Goal: Task Accomplishment & Management: Use online tool/utility

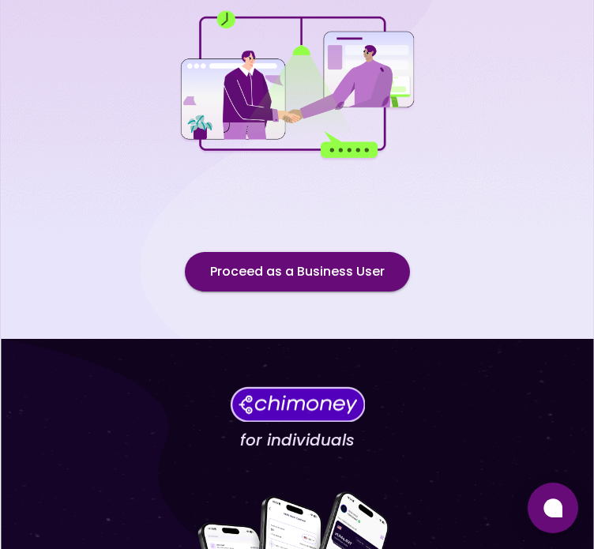
scroll to position [148, 0]
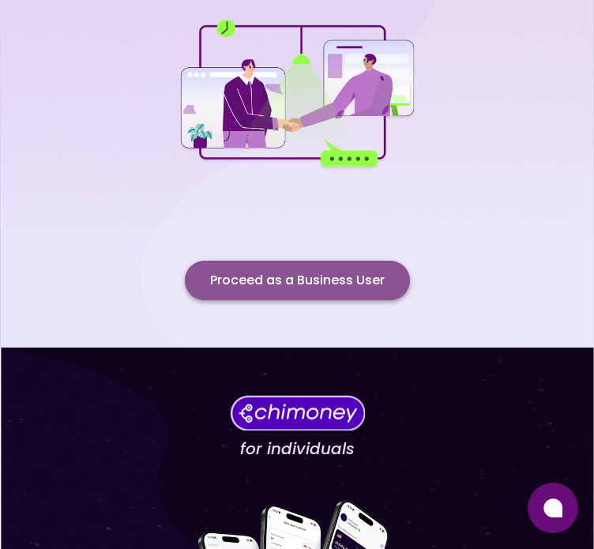
click at [262, 269] on button "Proceed as a Business User" at bounding box center [297, 279] width 225 height 39
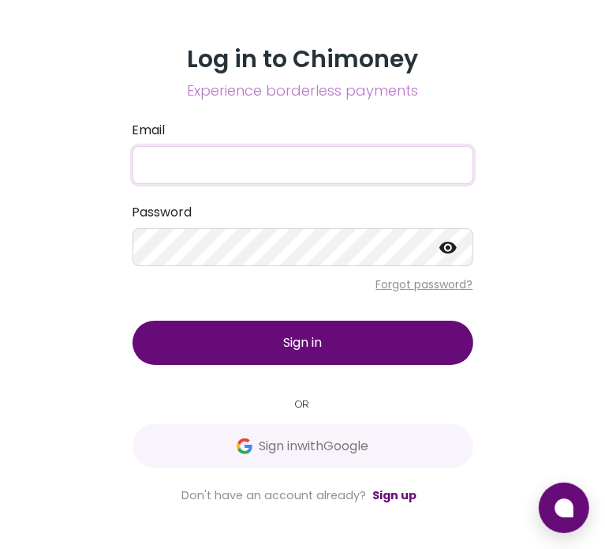
click at [218, 157] on input "Email" at bounding box center [303, 165] width 341 height 38
type input "syinka44@gmail.com"
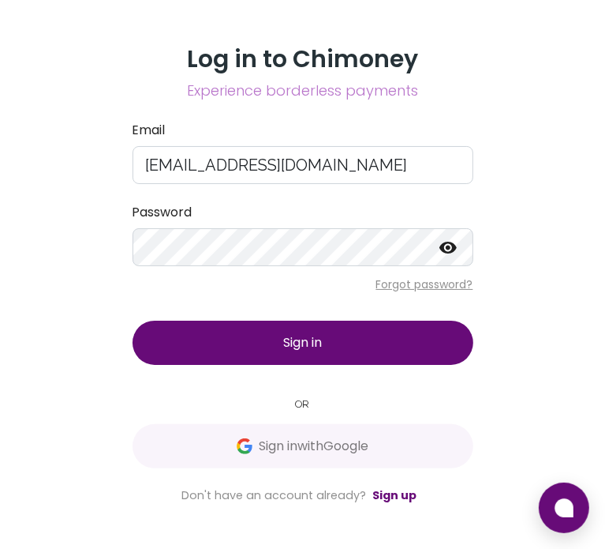
click at [290, 353] on button "Sign in" at bounding box center [303, 342] width 341 height 44
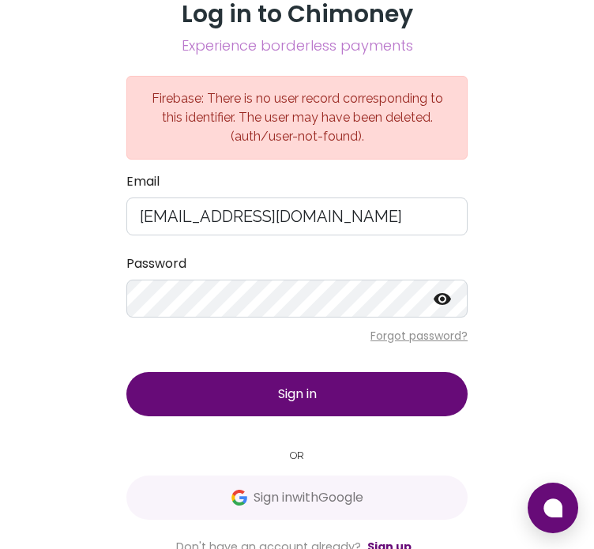
scroll to position [6, 0]
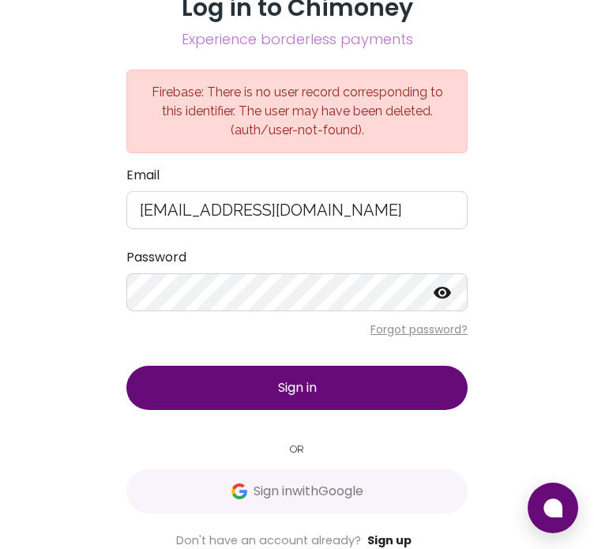
click at [388, 539] on link "Sign up" at bounding box center [389, 540] width 44 height 16
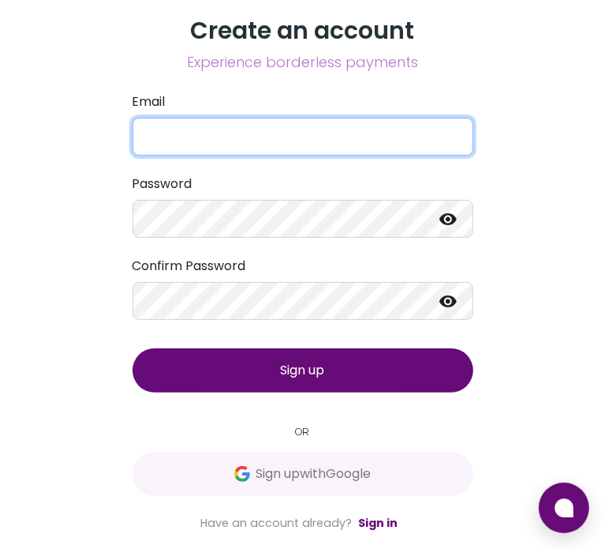
type input "[EMAIL_ADDRESS][DOMAIN_NAME]"
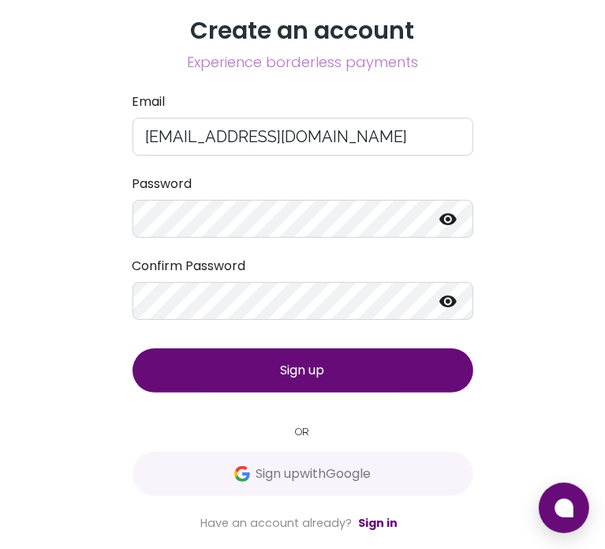
click at [443, 220] on icon at bounding box center [448, 219] width 17 height 12
click at [447, 302] on icon at bounding box center [448, 301] width 17 height 12
click at [377, 363] on button "Sign up" at bounding box center [303, 370] width 341 height 44
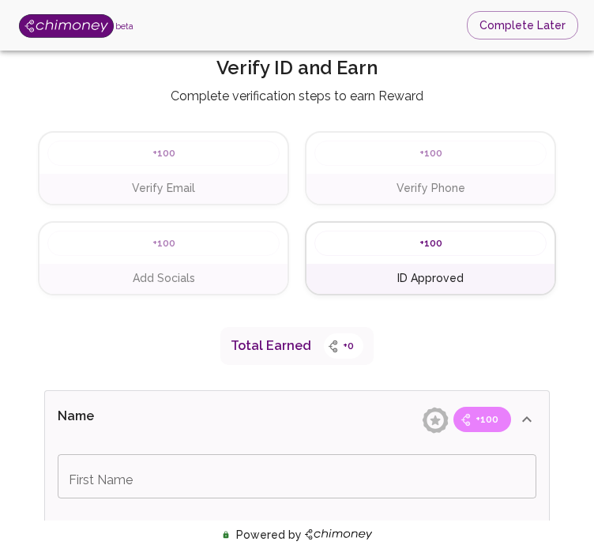
click at [170, 176] on div "Verify Email" at bounding box center [163, 189] width 248 height 30
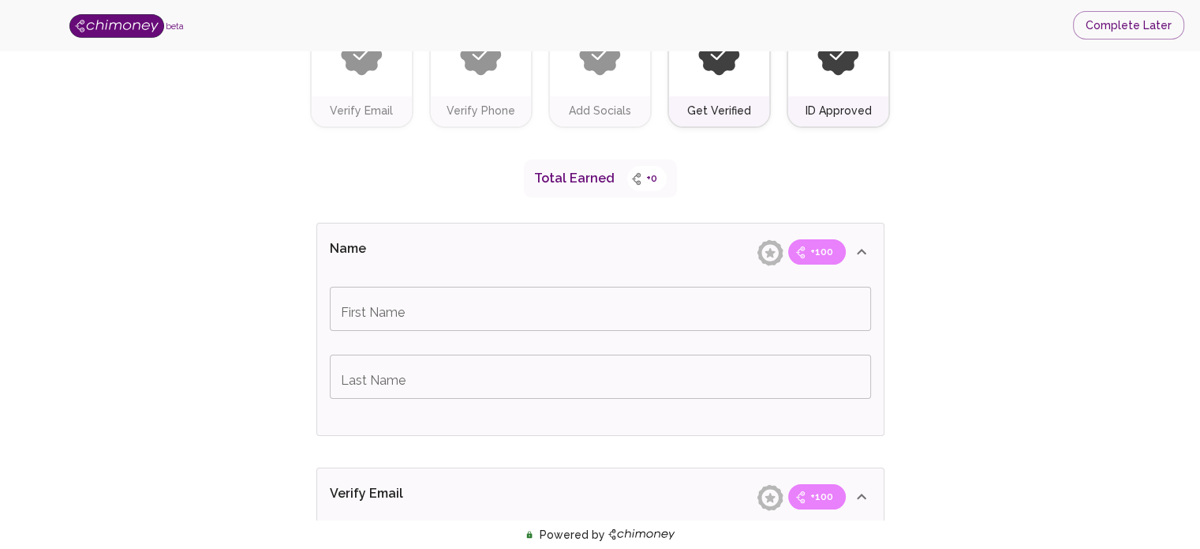
scroll to position [197, 0]
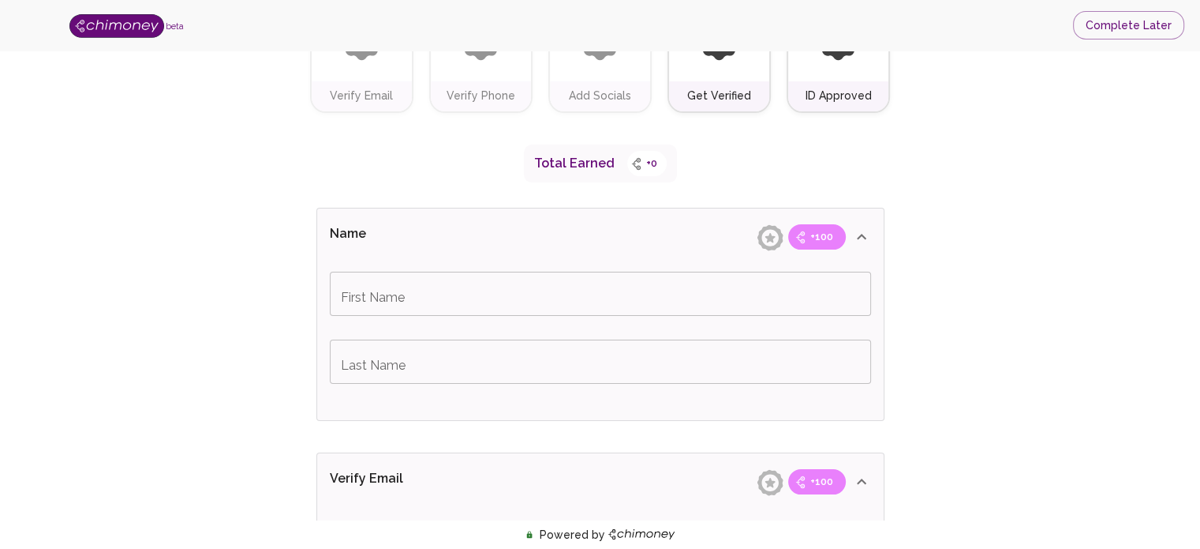
click at [511, 285] on input "First Name" at bounding box center [600, 293] width 541 height 44
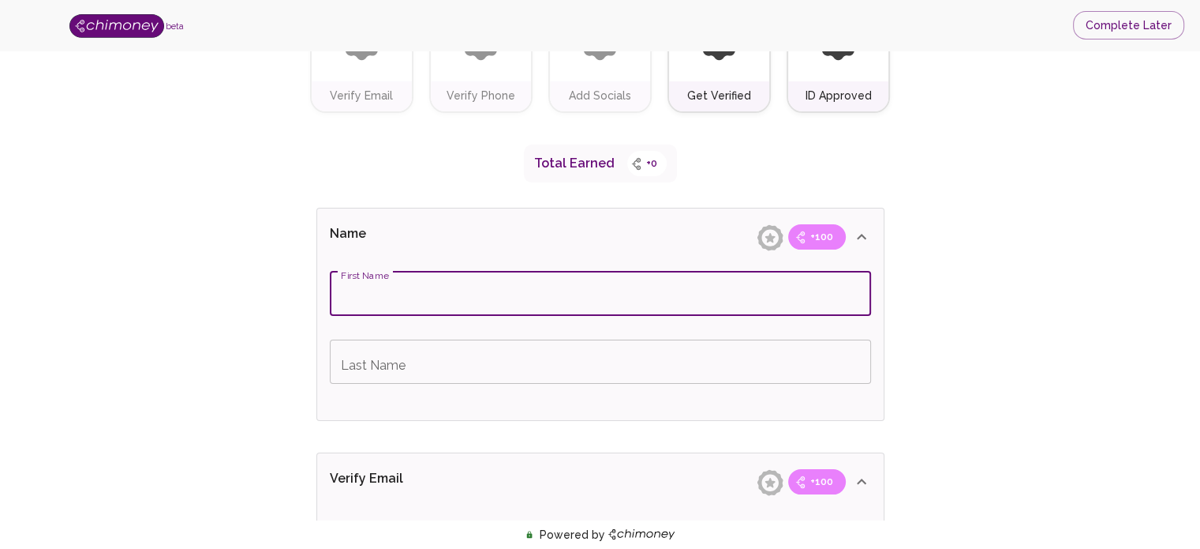
type input "Seyitan"
type input "Oluwaseitan"
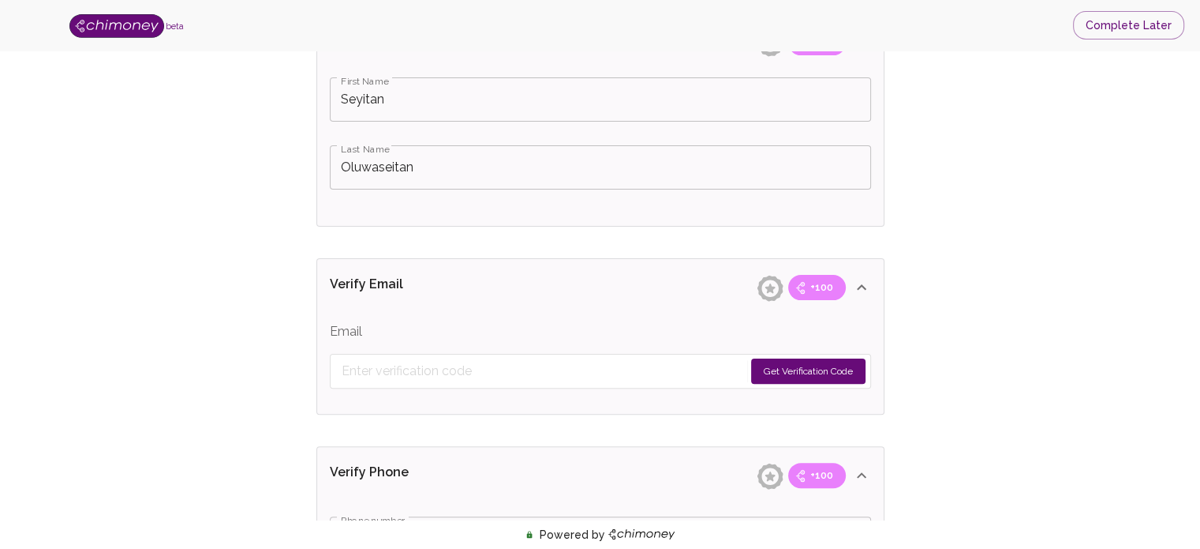
scroll to position [395, 0]
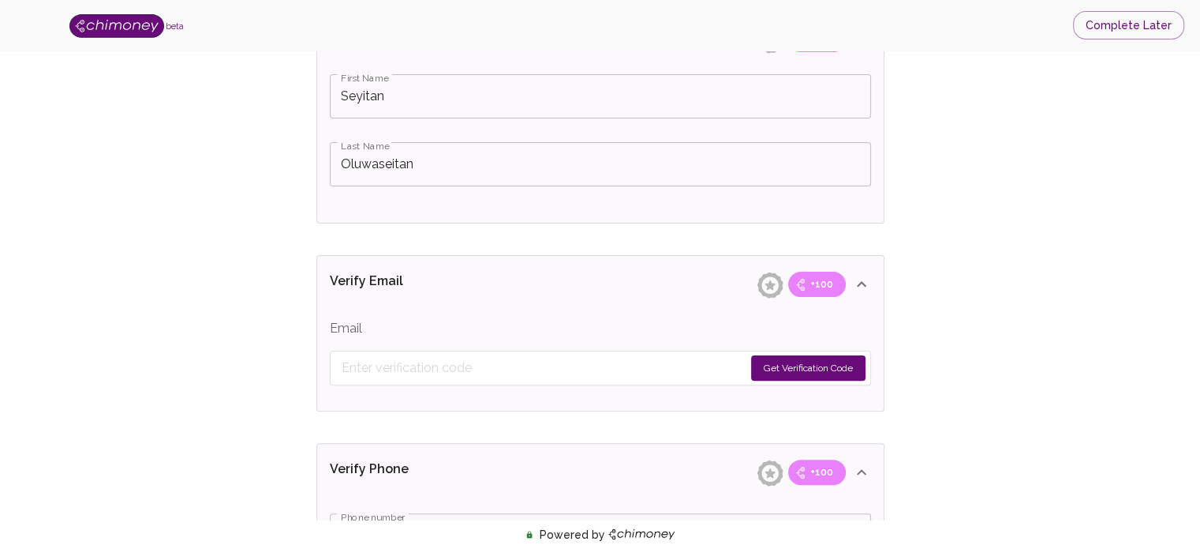
click at [605, 369] on button "Get Verification Code" at bounding box center [808, 367] width 114 height 25
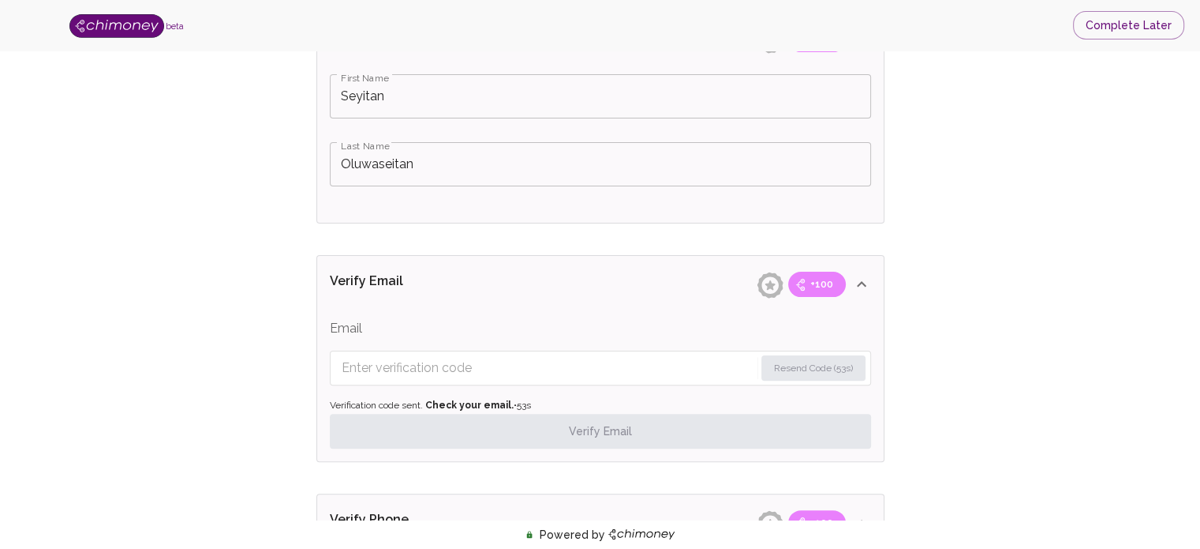
click at [589, 365] on input "Enter verification code" at bounding box center [548, 367] width 413 height 25
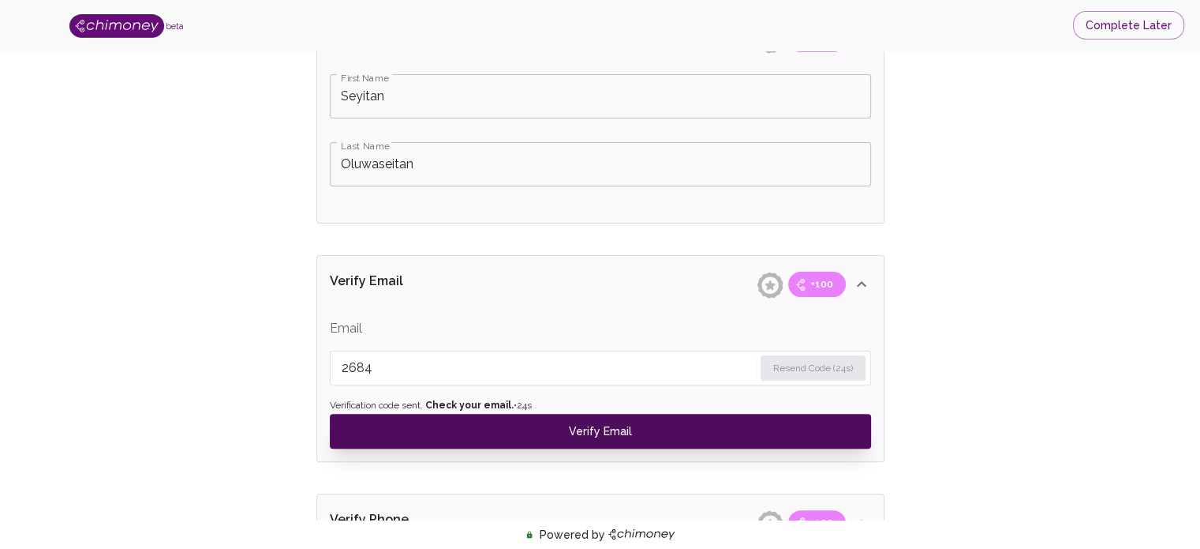
type input "2684"
click at [545, 429] on button "Verify Email" at bounding box center [600, 431] width 541 height 35
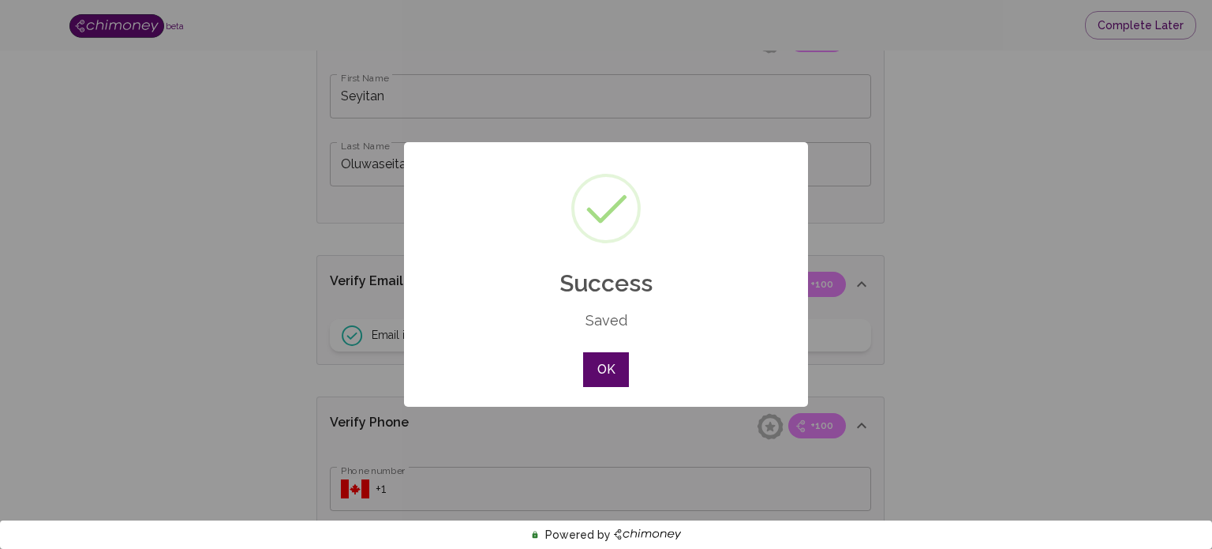
click at [605, 365] on button "OK" at bounding box center [606, 369] width 46 height 35
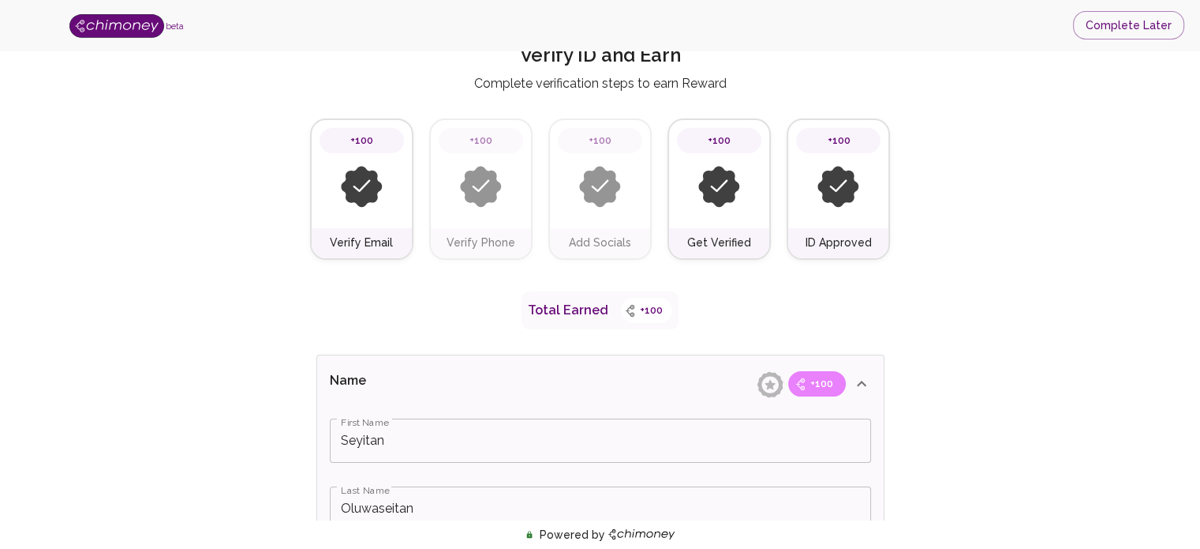
scroll to position [0, 0]
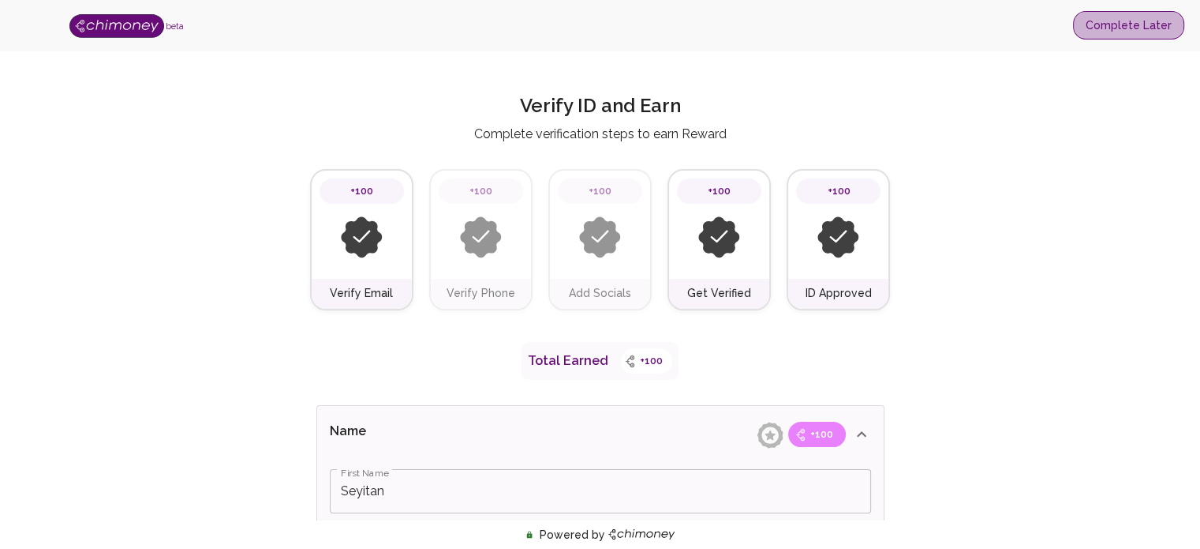
click at [605, 17] on button "Complete Later" at bounding box center [1128, 25] width 111 height 29
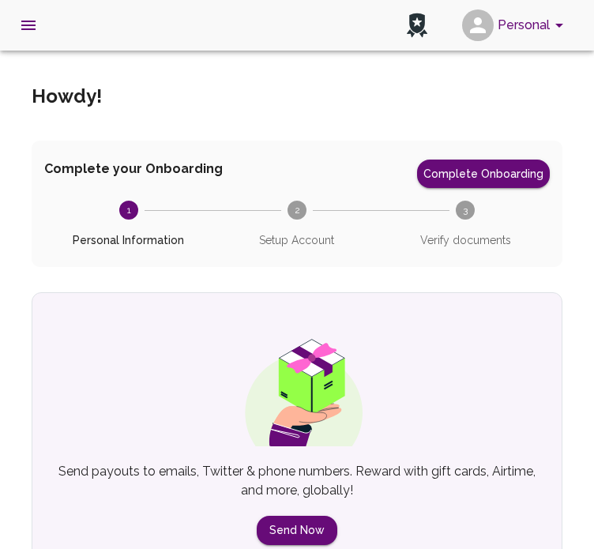
click at [82, 88] on h5 "Howdy !" at bounding box center [67, 96] width 70 height 25
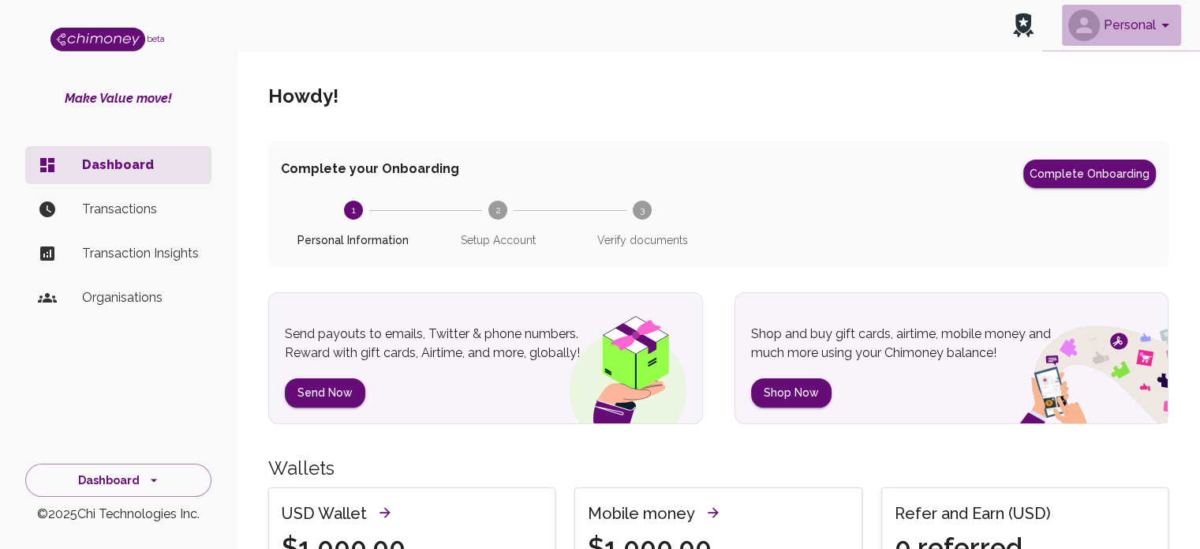
click at [605, 24] on icon "account of current user" at bounding box center [1165, 25] width 19 height 19
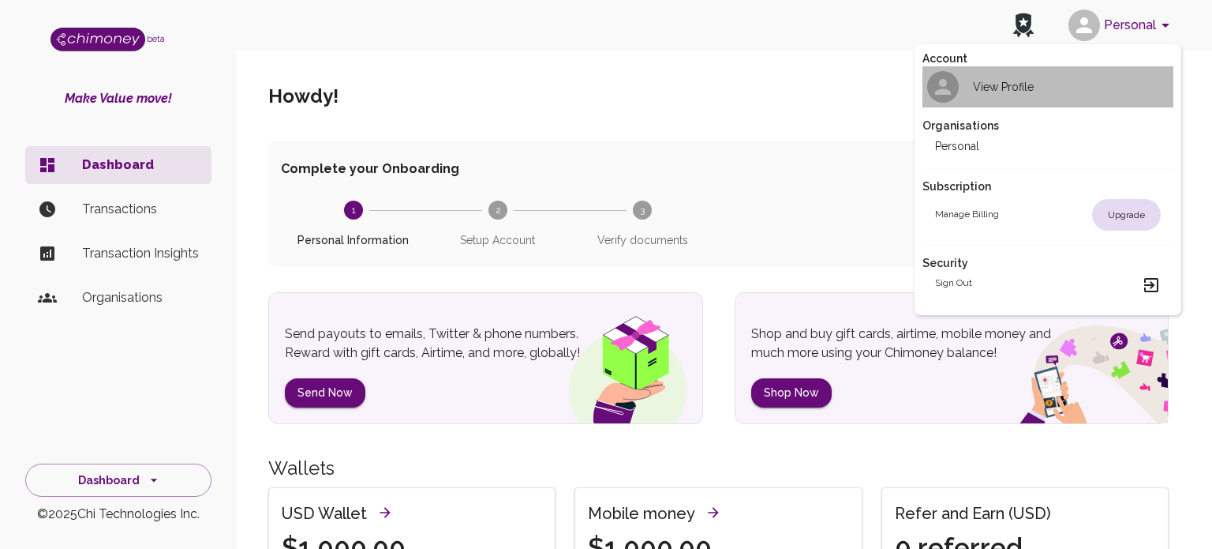
click at [605, 81] on h2 "View Profile" at bounding box center [1003, 87] width 61 height 16
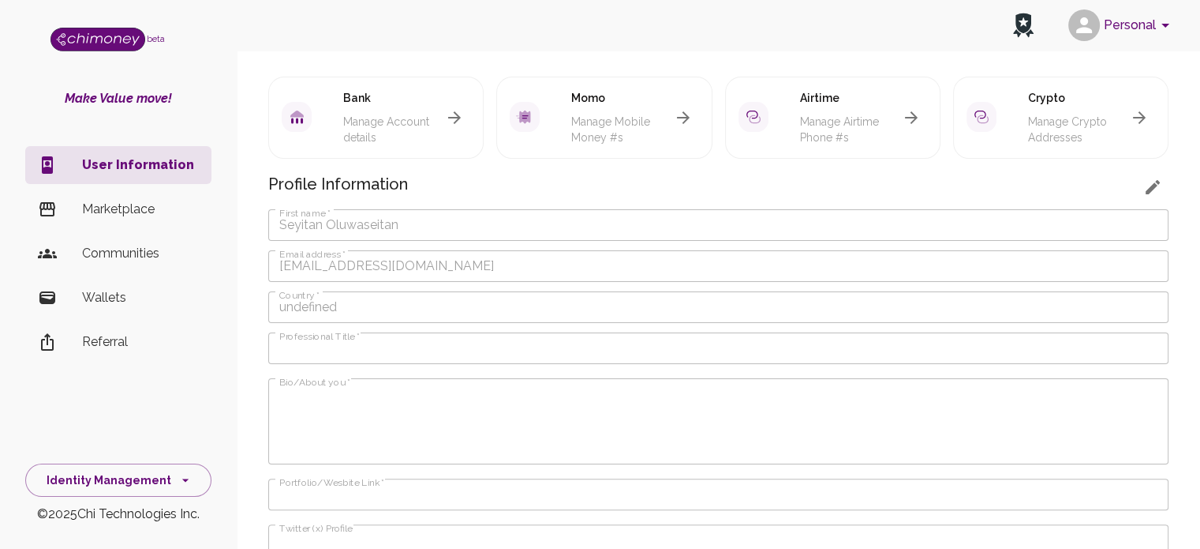
scroll to position [280, 0]
click at [605, 194] on icon "button" at bounding box center [1153, 184] width 19 height 19
click at [605, 200] on button "button" at bounding box center [1153, 185] width 32 height 32
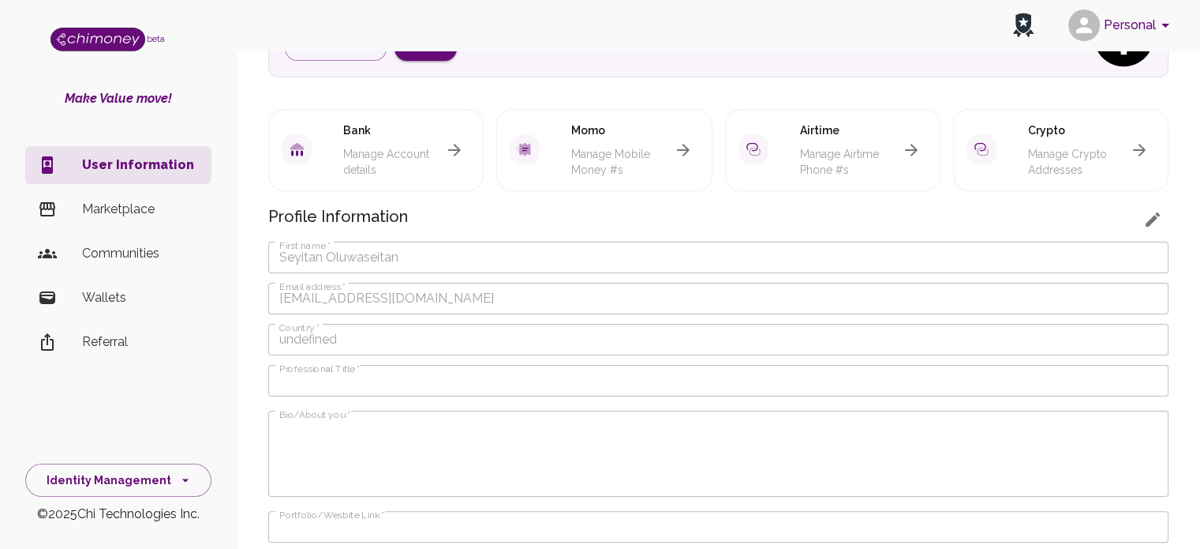
scroll to position [227, 0]
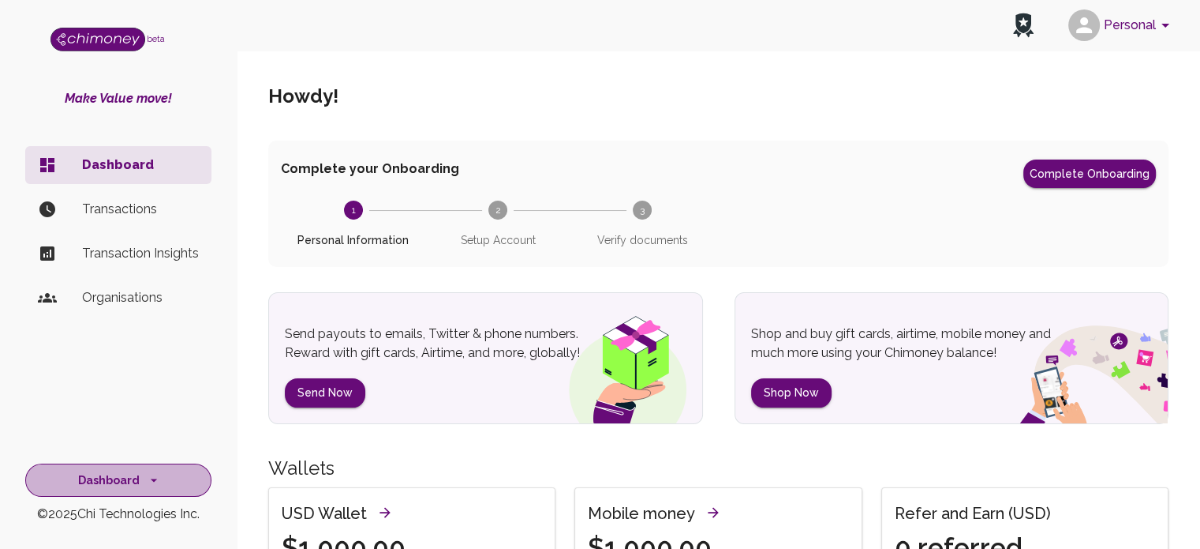
click at [139, 489] on button "Dashboard" at bounding box center [118, 480] width 186 height 34
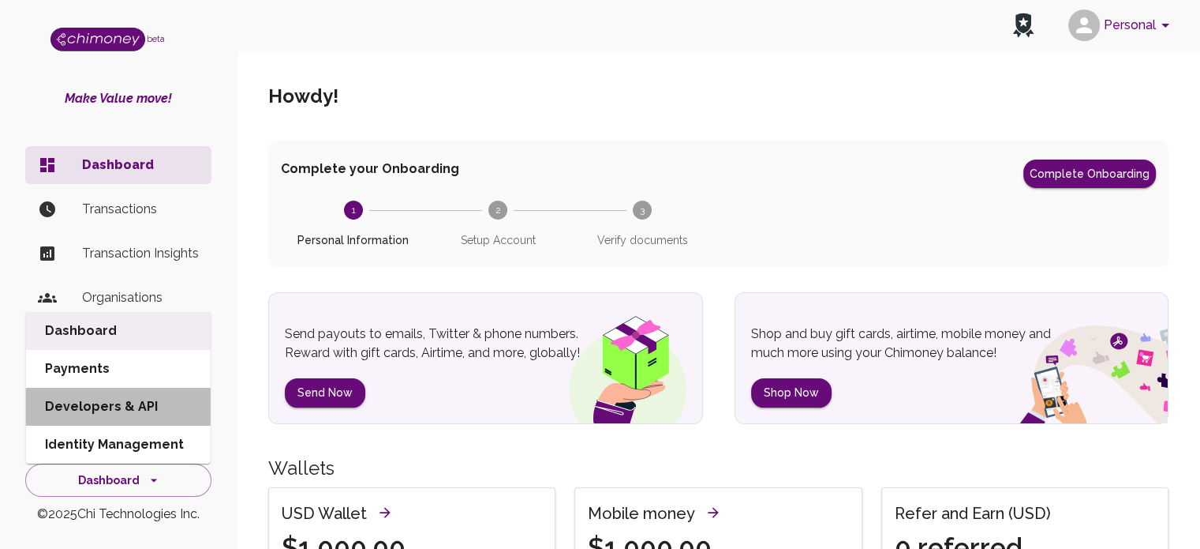
click at [129, 407] on li "Developers & API" at bounding box center [118, 407] width 185 height 38
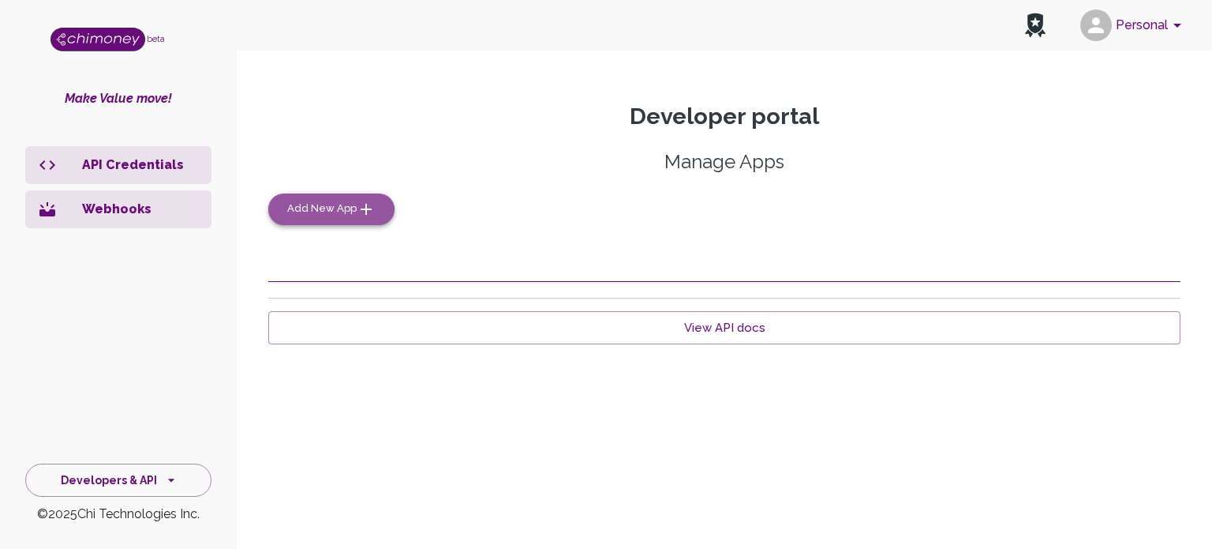
click at [316, 213] on span "Add New App" at bounding box center [321, 209] width 69 height 18
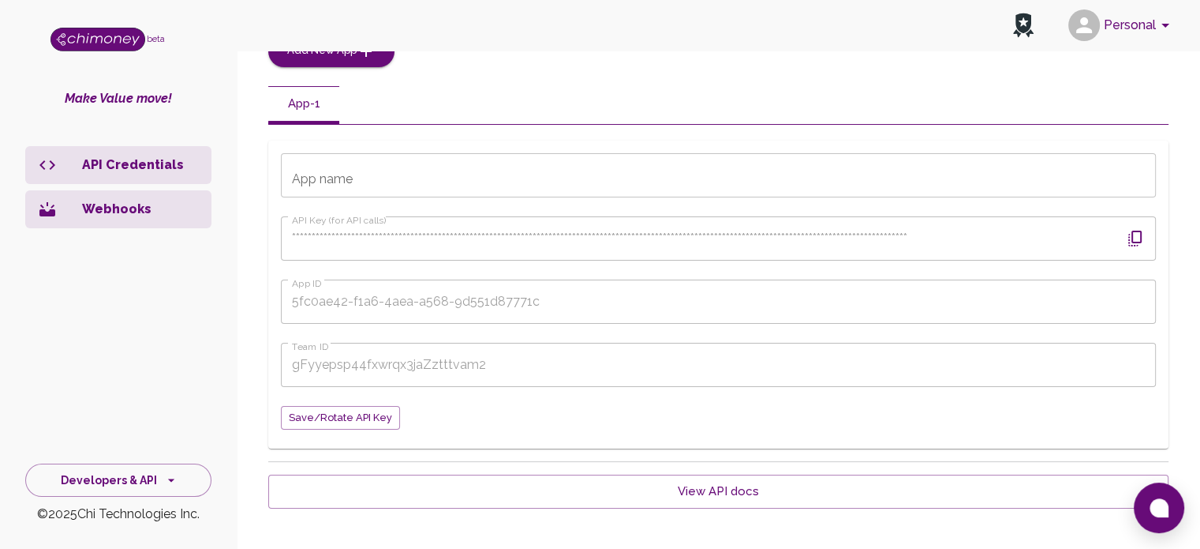
scroll to position [179, 0]
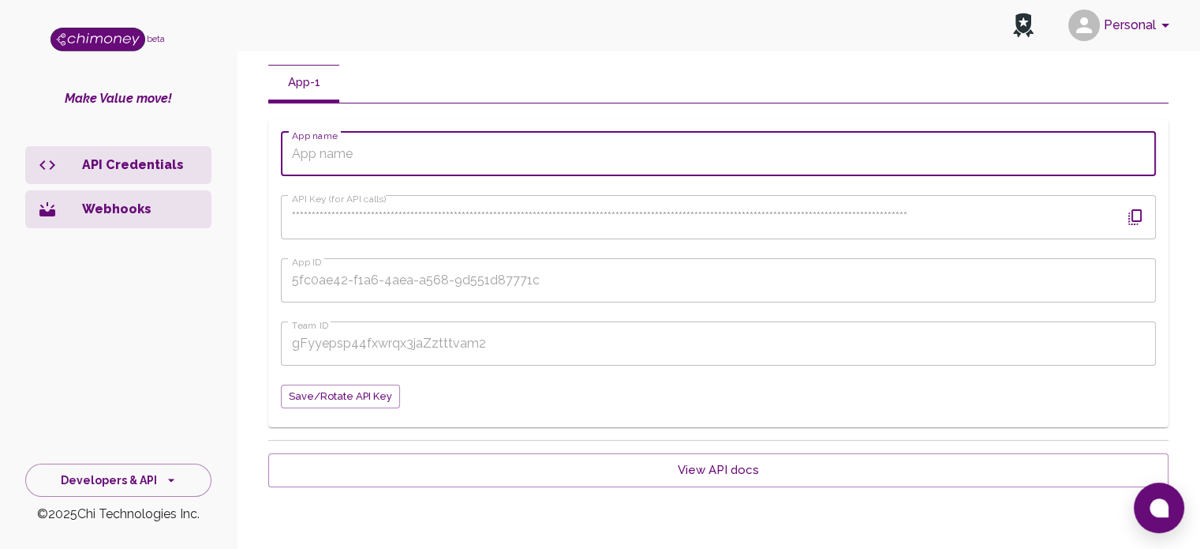
click at [368, 156] on input "App name" at bounding box center [718, 154] width 875 height 44
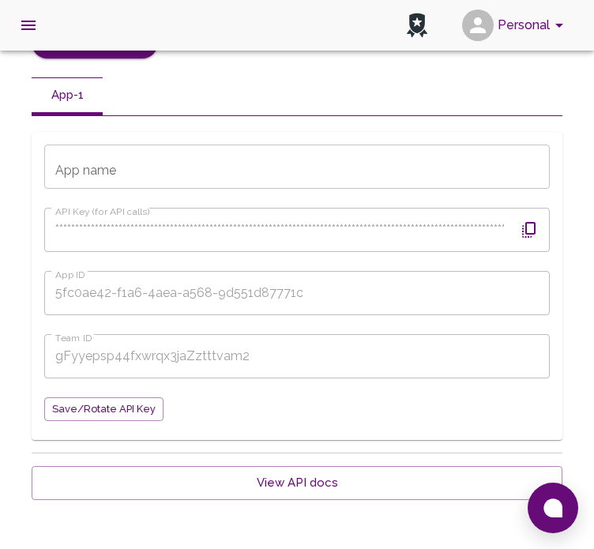
click at [69, 173] on div "App name App name" at bounding box center [296, 166] width 505 height 44
click at [133, 156] on input "WriteTech" at bounding box center [296, 166] width 505 height 44
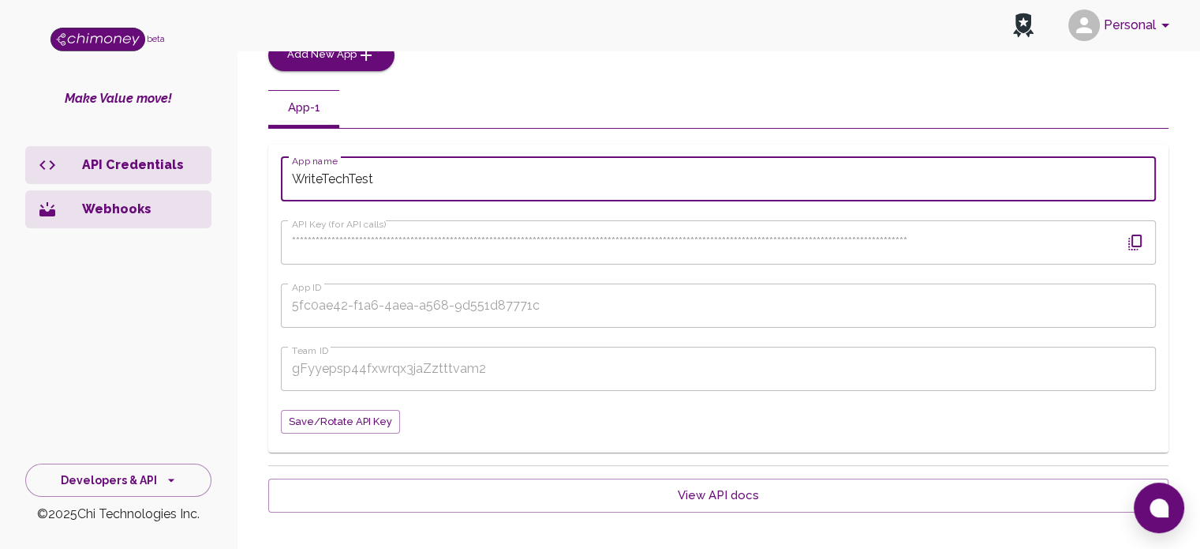
scroll to position [179, 0]
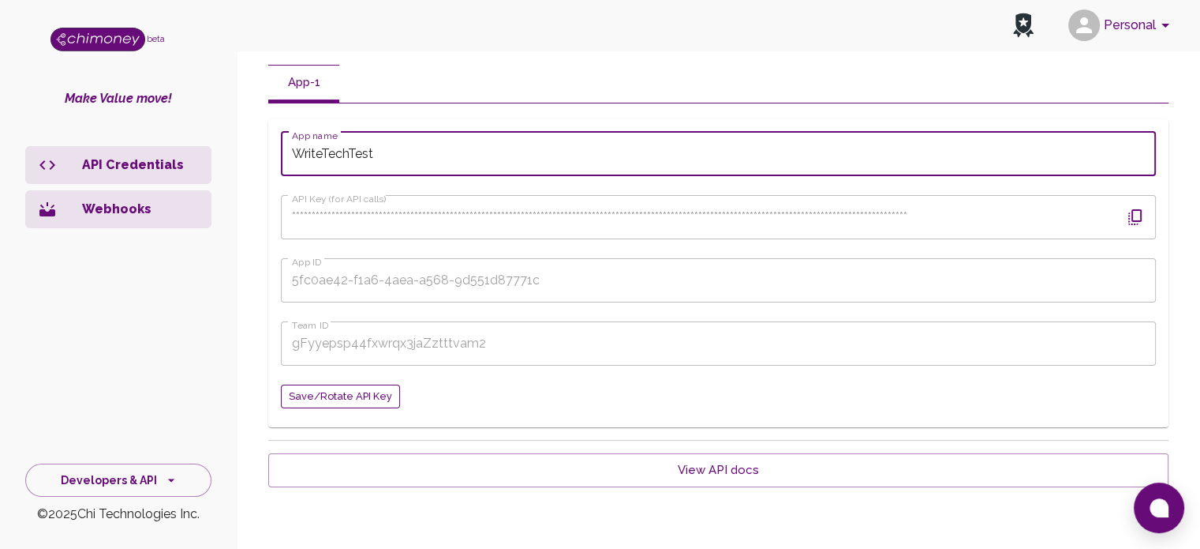
type input "WriteTechTest"
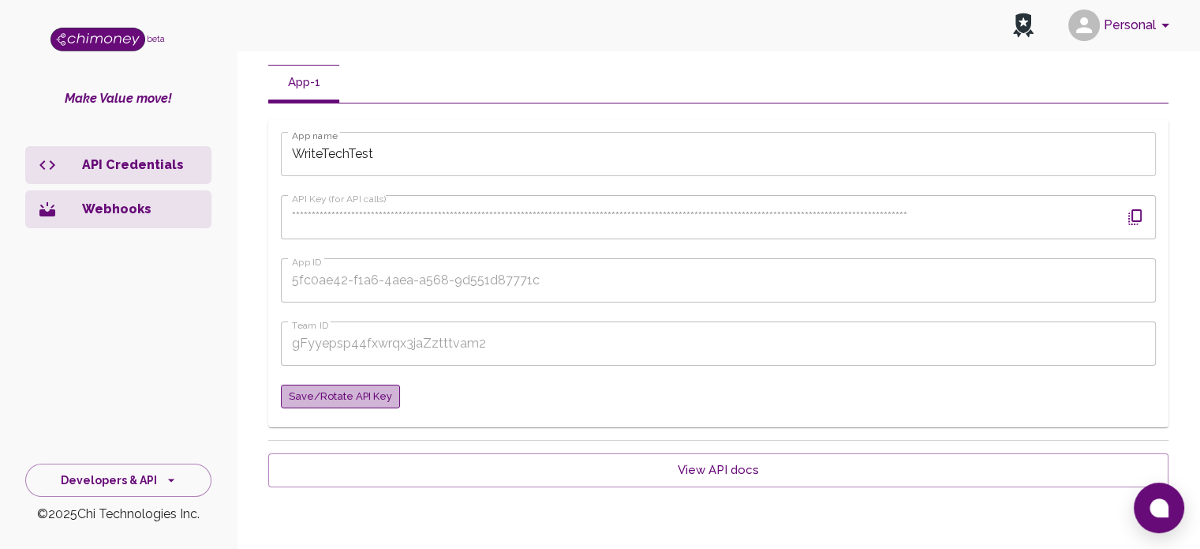
click at [352, 393] on span "Save/Rotate API key" at bounding box center [340, 397] width 103 height 18
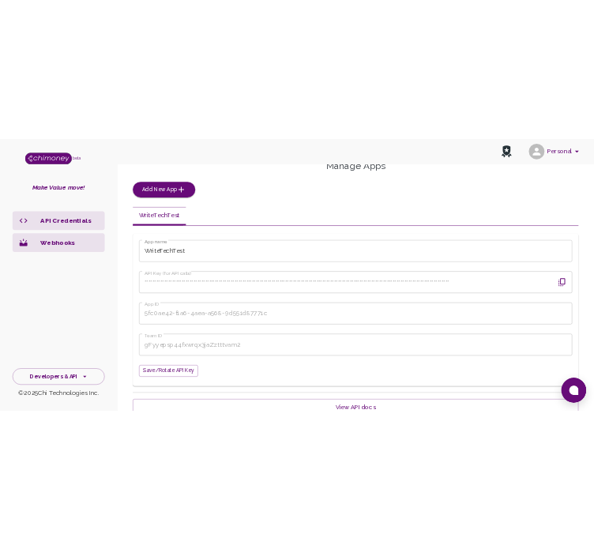
scroll to position [148, 0]
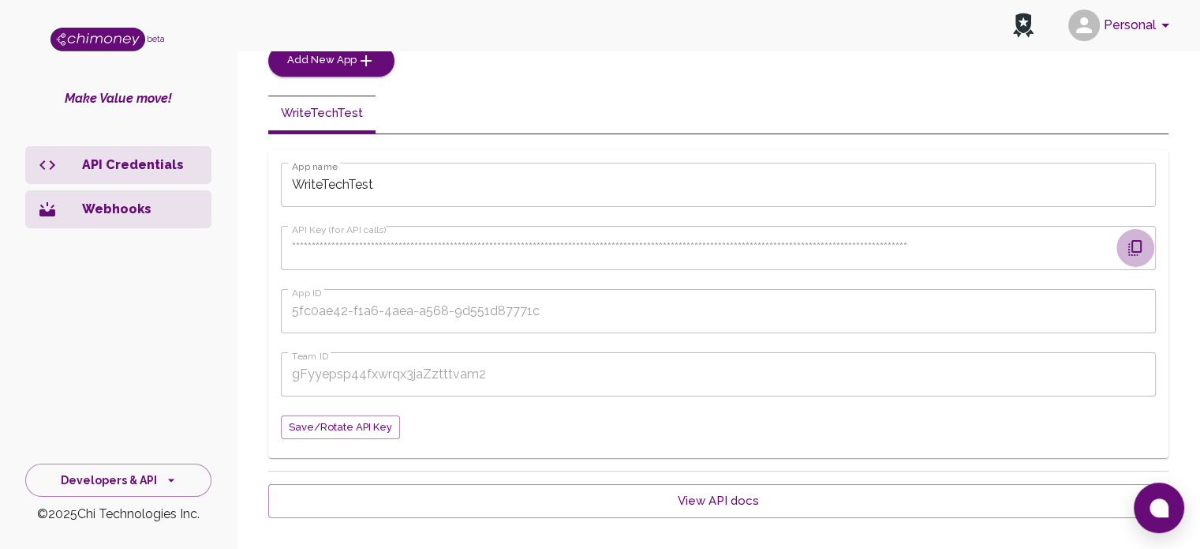
click at [1140, 251] on icon "button" at bounding box center [1135, 248] width 13 height 16
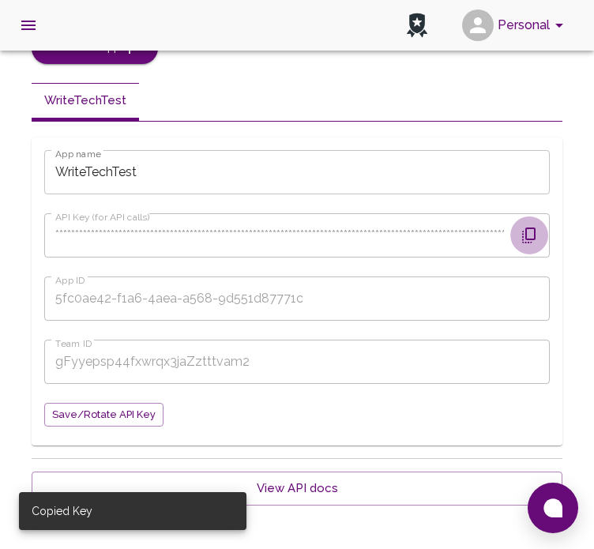
click at [531, 241] on icon "button" at bounding box center [528, 235] width 19 height 19
